Goal: Information Seeking & Learning: Learn about a topic

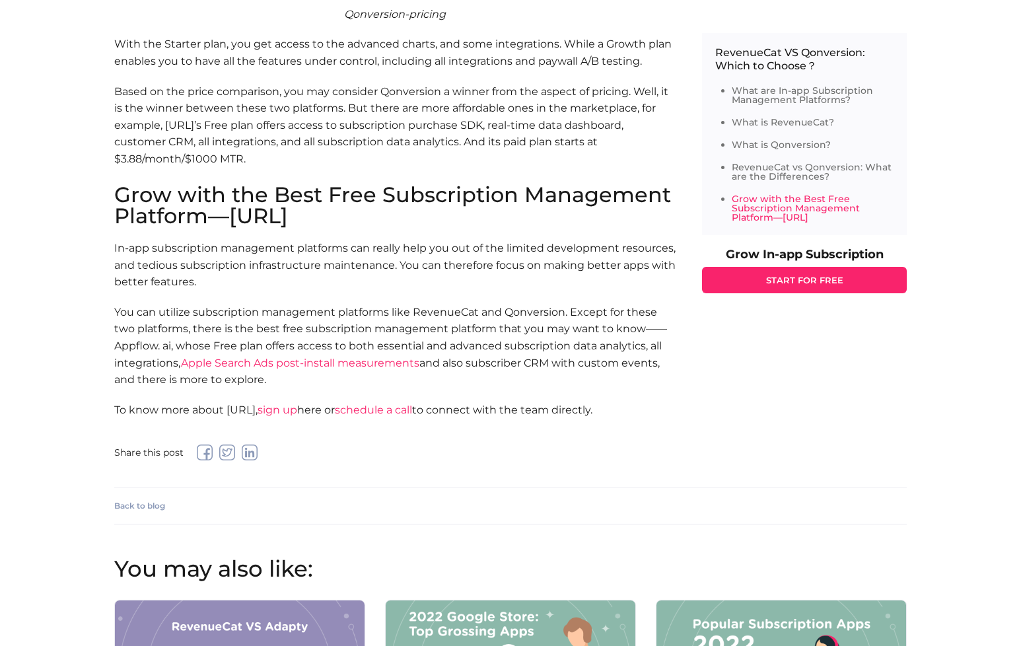
scroll to position [7456, 0]
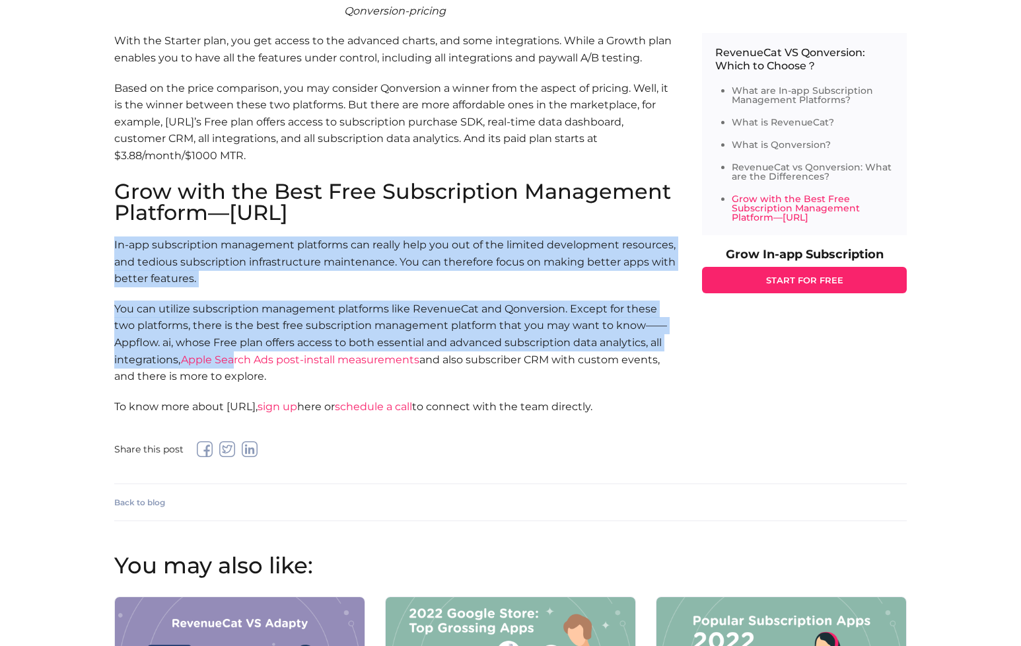
drag, startPoint x: 102, startPoint y: 137, endPoint x: 236, endPoint y: 255, distance: 178.4
click at [236, 353] on link "Apple Search Ads post-install measurements" at bounding box center [300, 359] width 239 height 13
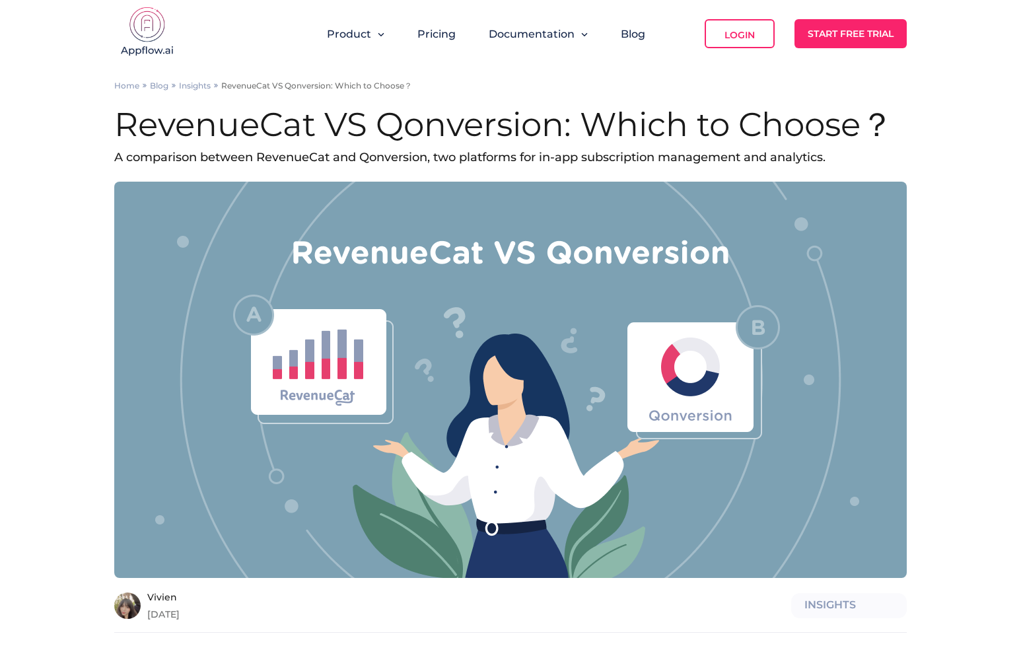
scroll to position [0, 0]
click at [145, 22] on img at bounding box center [147, 33] width 66 height 53
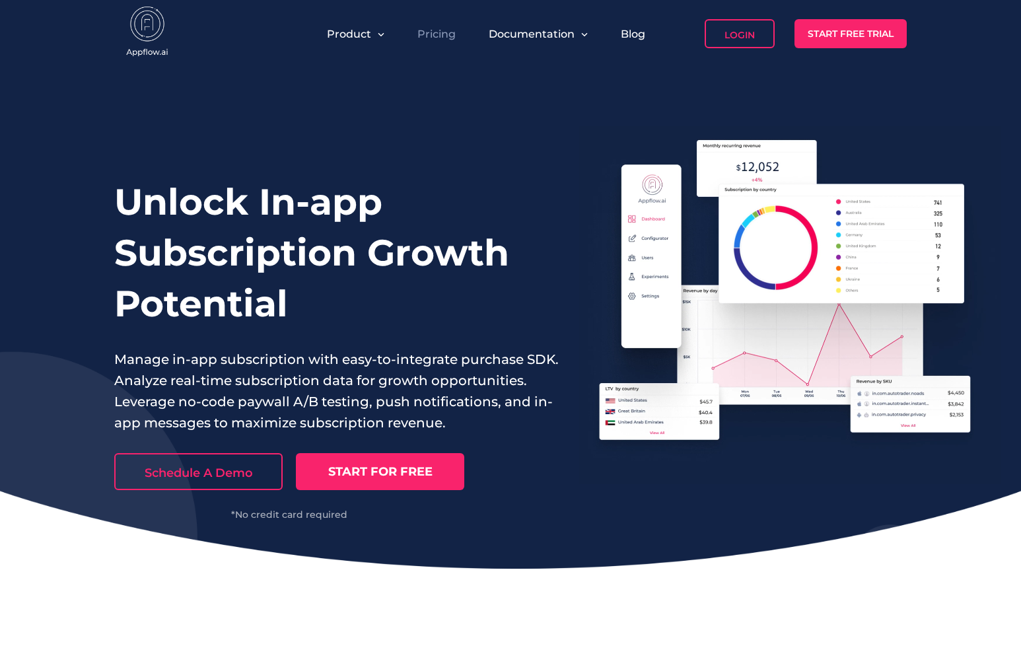
click at [427, 35] on link "Pricing" at bounding box center [437, 34] width 38 height 13
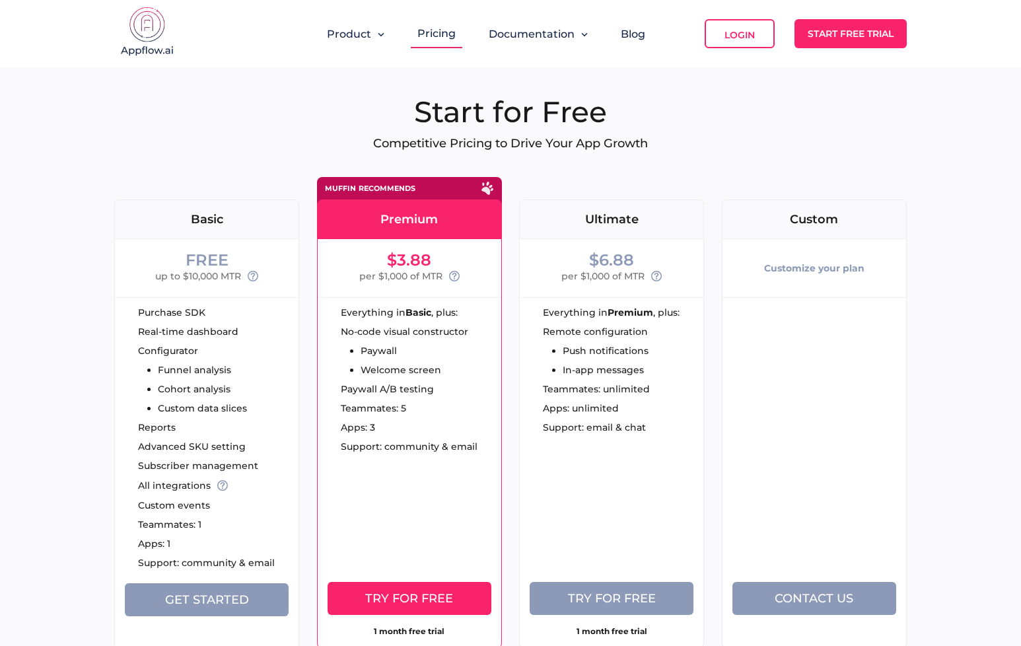
click at [147, 27] on img at bounding box center [147, 33] width 66 height 53
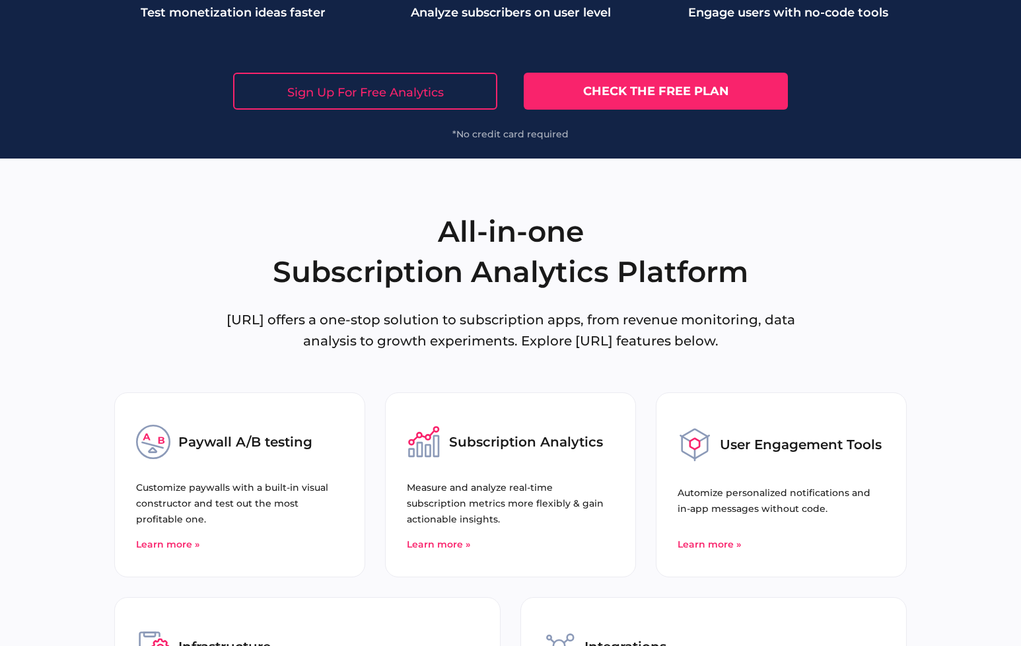
scroll to position [4865, 0]
